Goal: Communication & Community: Answer question/provide support

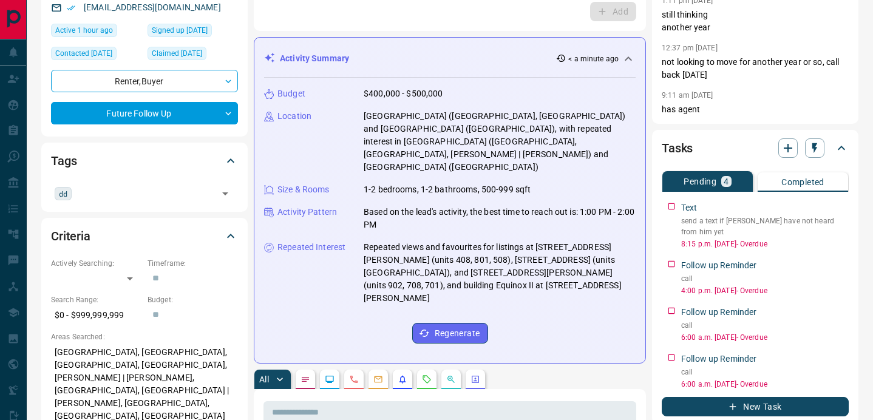
scroll to position [134, 0]
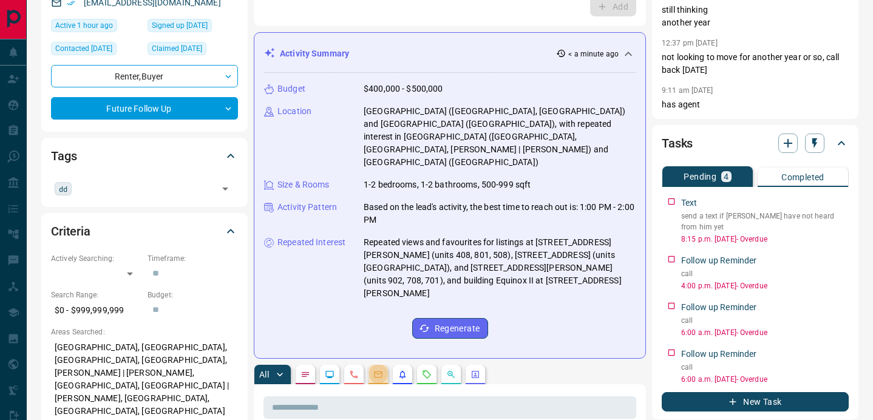
click at [379, 370] on icon "Emails" at bounding box center [378, 375] width 10 height 10
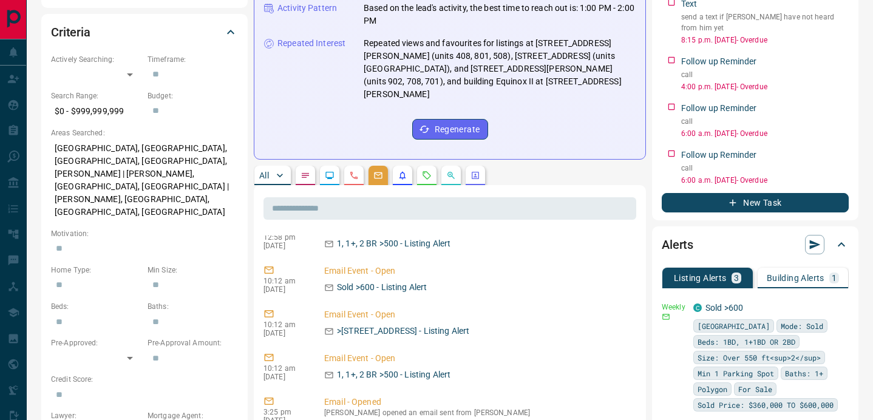
scroll to position [1153, 0]
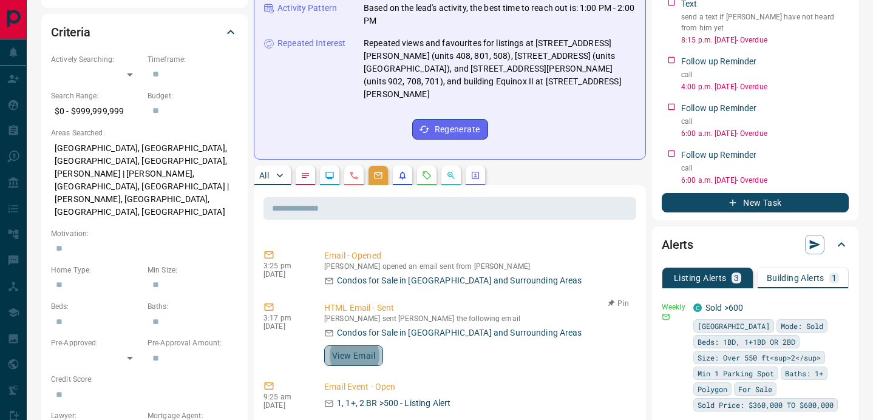
click at [359, 359] on button "View Email" at bounding box center [353, 355] width 59 height 21
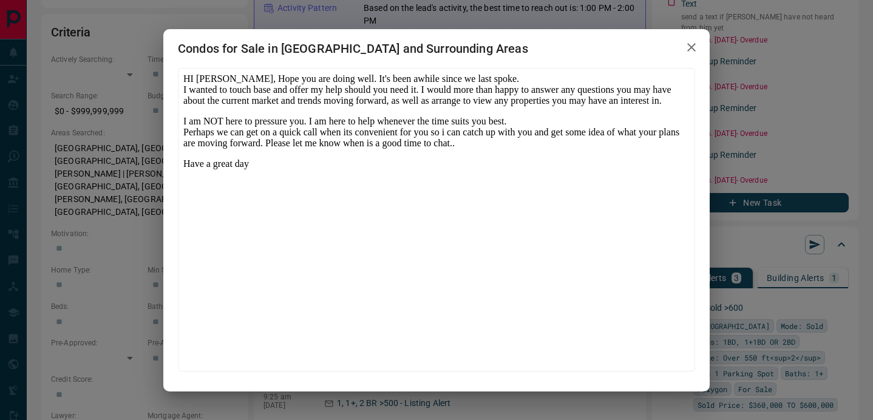
scroll to position [0, 0]
click at [689, 48] on icon "button" at bounding box center [691, 47] width 15 height 15
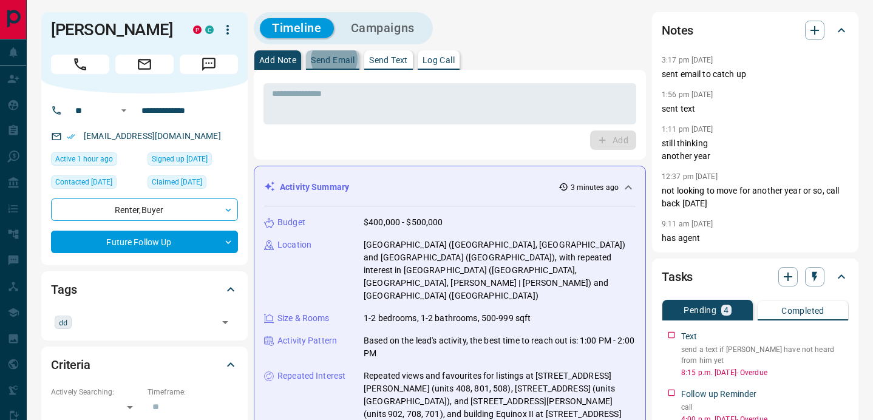
click at [344, 63] on p "Send Email" at bounding box center [333, 60] width 44 height 8
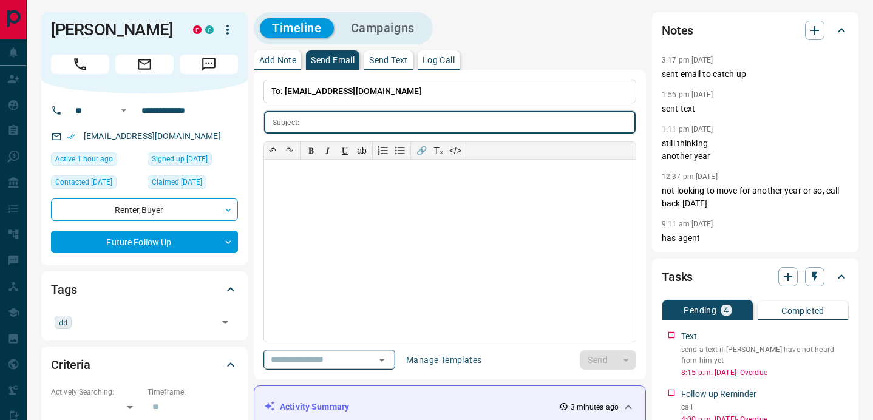
click at [316, 359] on input "text" at bounding box center [312, 359] width 92 height 15
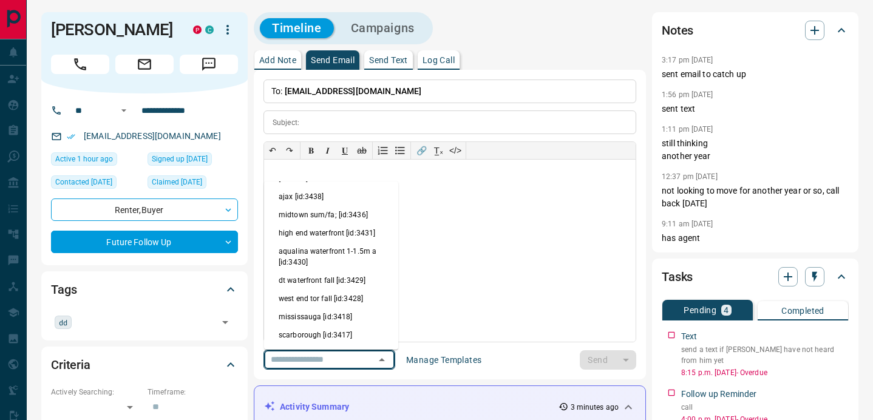
scroll to position [107, 0]
click at [322, 341] on li "gta [GEOGRAPHIC_DATA] overall [id:3415]" at bounding box center [331, 355] width 134 height 29
type input "**********"
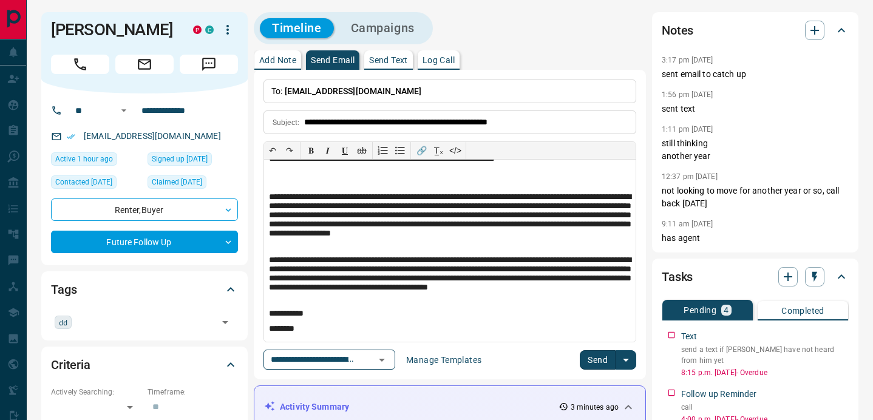
scroll to position [160, 0]
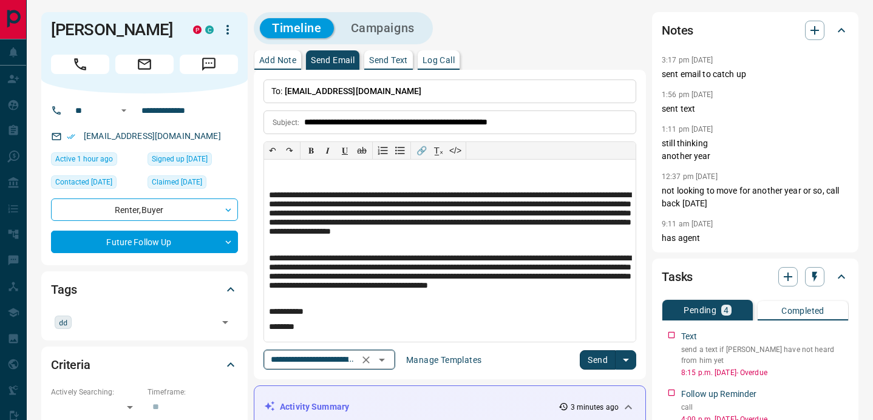
click at [324, 361] on input "**********" at bounding box center [312, 359] width 92 height 15
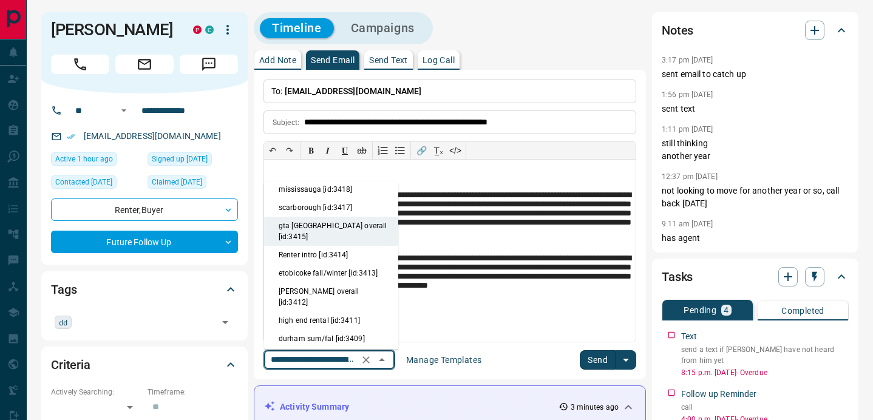
scroll to position [253, 0]
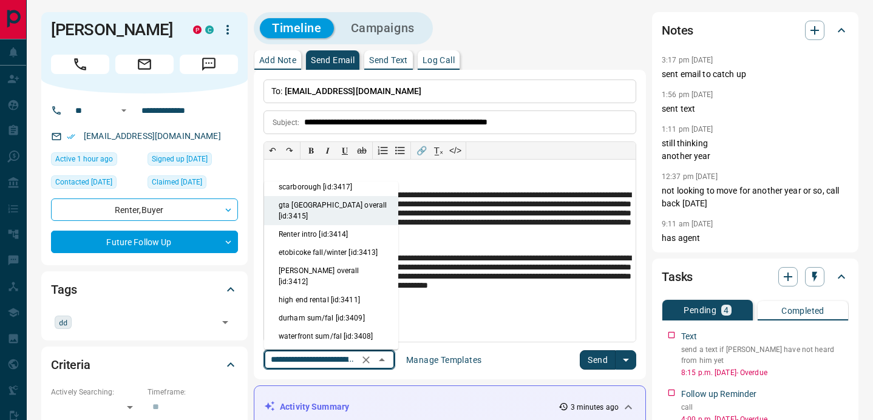
click at [319, 364] on li "north york market fal [id:3405]" at bounding box center [331, 373] width 134 height 18
type input "**********"
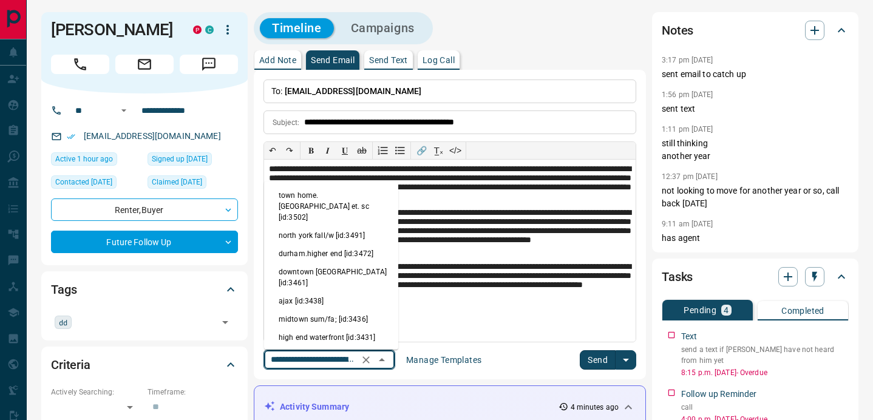
click at [307, 365] on input "**********" at bounding box center [312, 359] width 92 height 15
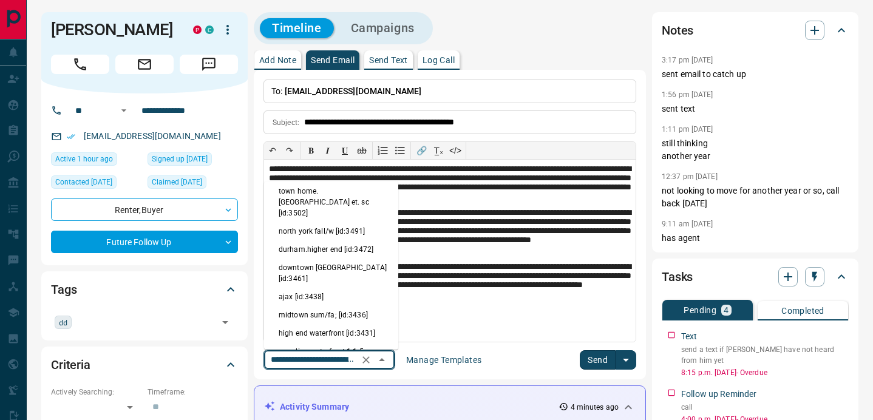
scroll to position [0, 0]
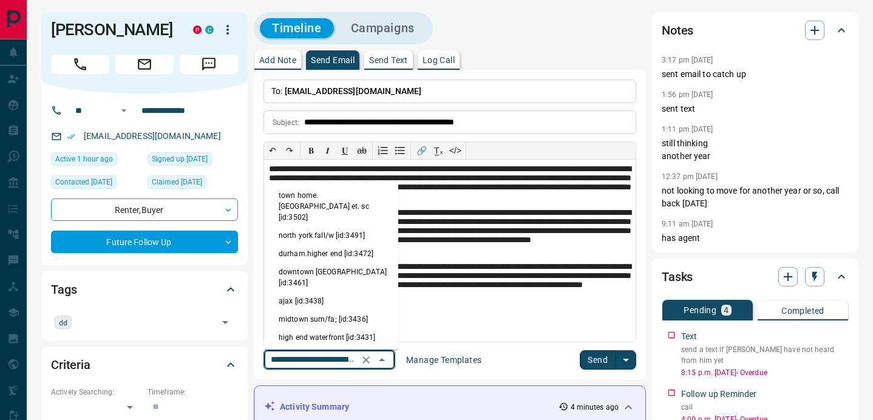
click at [325, 226] on li "north york fall/w [id:3491]" at bounding box center [331, 235] width 134 height 18
type input "**********"
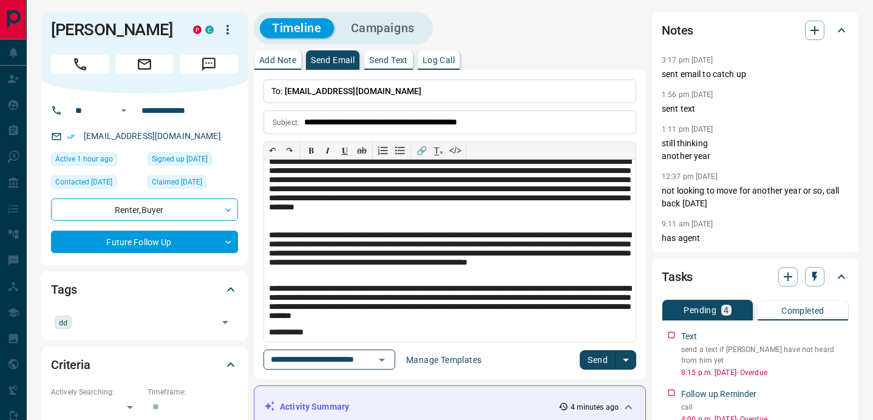
scroll to position [81, 0]
click at [615, 358] on div "Send" at bounding box center [608, 359] width 56 height 19
click at [601, 358] on button "Send" at bounding box center [598, 359] width 36 height 19
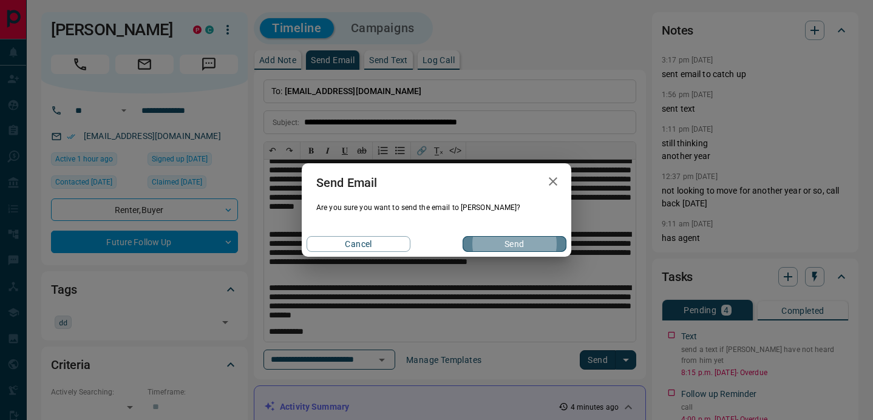
click at [522, 248] on button "Send" at bounding box center [515, 244] width 104 height 16
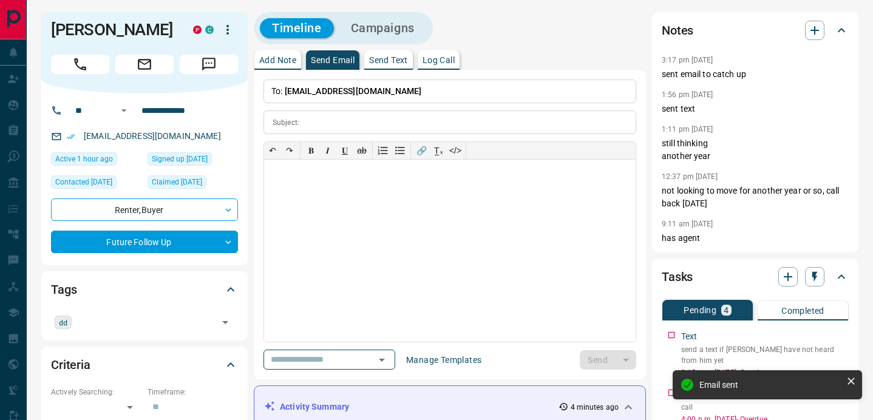
scroll to position [0, 0]
click at [106, 316] on input "text" at bounding box center [144, 321] width 139 height 13
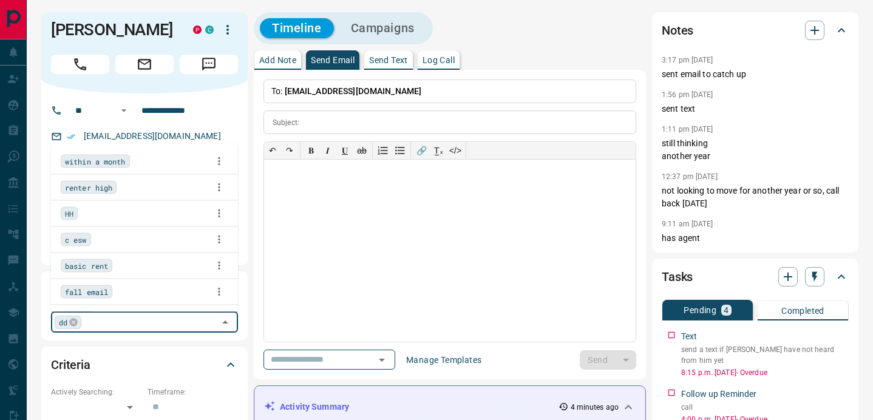
click at [108, 220] on div "HH" at bounding box center [145, 214] width 168 height 18
